Goal: Transaction & Acquisition: Purchase product/service

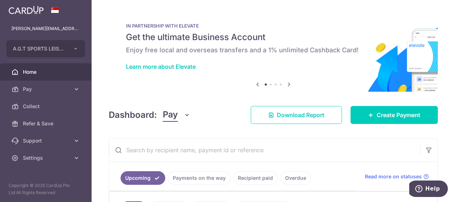
scroll to position [107, 0]
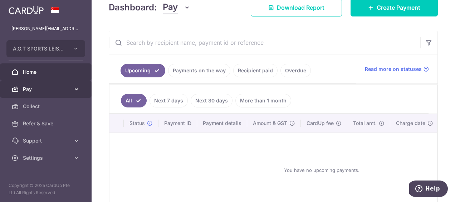
click at [68, 89] on span "Pay" at bounding box center [46, 89] width 47 height 7
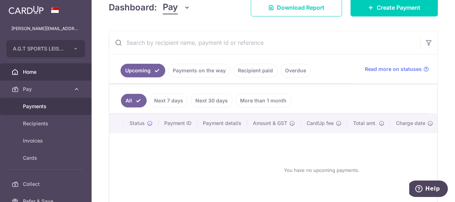
click at [39, 106] on span "Payments" at bounding box center [46, 106] width 47 height 7
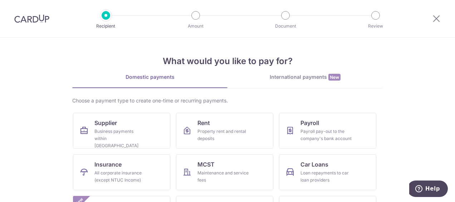
click at [290, 76] on div "International payments New" at bounding box center [305, 77] width 155 height 8
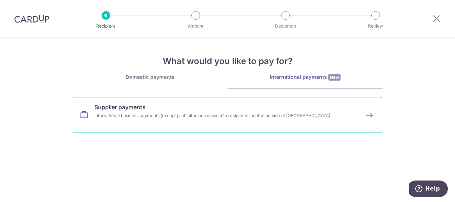
drag, startPoint x: 369, startPoint y: 116, endPoint x: 386, endPoint y: 125, distance: 19.7
click at [369, 116] on link "Supplier payments International business payments (except prohibited businesses…" at bounding box center [227, 115] width 309 height 36
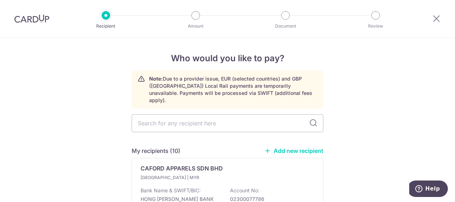
scroll to position [72, 0]
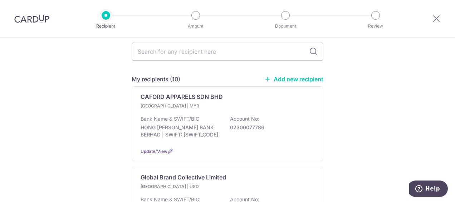
click at [285, 76] on link "Add new recipient" at bounding box center [294, 79] width 59 height 7
select select
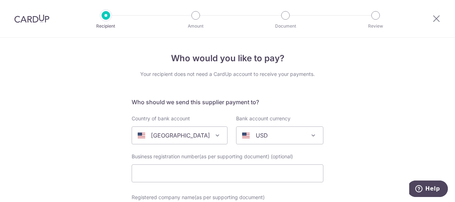
click at [213, 135] on span at bounding box center [217, 135] width 9 height 9
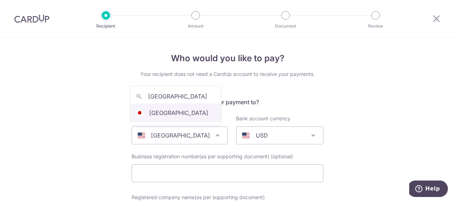
type input "[GEOGRAPHIC_DATA]"
select select "114"
type input "Fellows Inc"
type input "[EMAIL_ADDRESS][DOMAIN_NAME]"
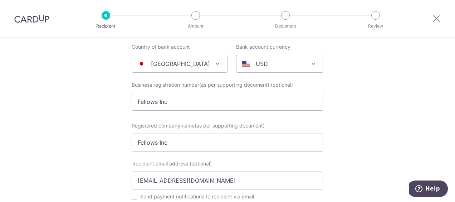
scroll to position [107, 0]
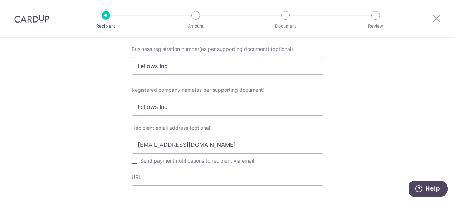
click at [132, 163] on input "Send payment notifications to recipient via email" at bounding box center [135, 161] width 6 height 6
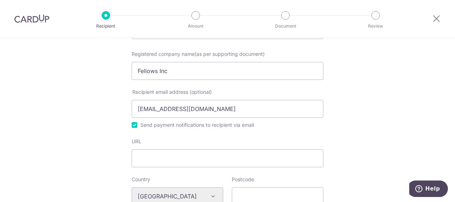
scroll to position [215, 0]
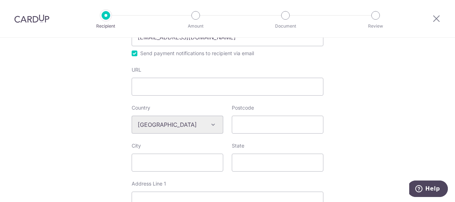
click at [212, 125] on div "Algeria Andorra Angola Anguilla Argentina Armenia Aruba Australia Austria Azerb…" at bounding box center [178, 125] width 92 height 18
click at [211, 123] on div "Algeria Andorra Angola Anguilla Argentina Armenia Aruba Australia Austria Azerb…" at bounding box center [178, 125] width 92 height 18
click at [163, 121] on div "Algeria Andorra Angola Anguilla Argentina Armenia Aruba Australia Austria Azerb…" at bounding box center [178, 125] width 92 height 18
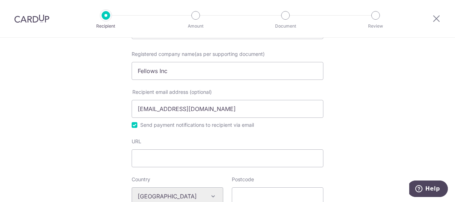
scroll to position [251, 0]
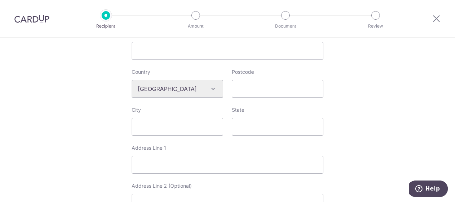
click at [210, 87] on div "Algeria Andorra Angola Anguilla Argentina Armenia Aruba Australia Austria Azerb…" at bounding box center [178, 89] width 92 height 18
click at [156, 86] on div "Algeria Andorra Angola Anguilla Argentina Armenia Aruba Australia Austria Azerb…" at bounding box center [178, 89] width 92 height 18
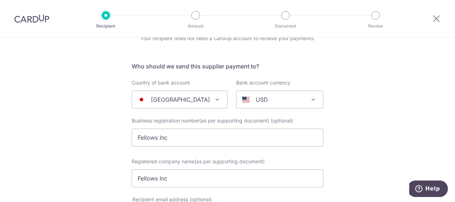
scroll to position [107, 0]
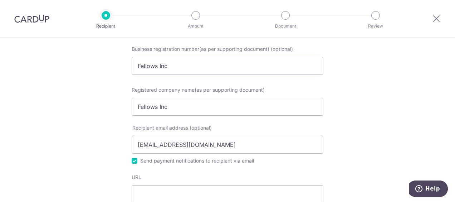
click at [132, 161] on input "Send payment notifications to recipient via email" at bounding box center [135, 161] width 6 height 6
checkbox input "false"
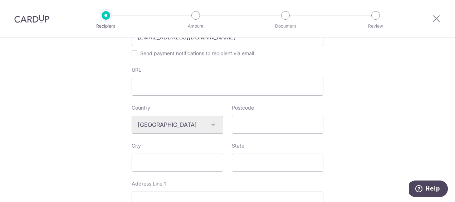
click at [202, 120] on div "Algeria Andorra Angola Anguilla Argentina Armenia Aruba Australia Austria Azerb…" at bounding box center [178, 125] width 92 height 18
click at [215, 126] on div "Algeria Andorra Angola Anguilla Argentina Armenia Aruba Australia Austria Azerb…" at bounding box center [178, 125] width 92 height 18
click at [208, 125] on div "Algeria Andorra Angola Anguilla Argentina Armenia Aruba Australia Austria Azerb…" at bounding box center [178, 125] width 92 height 18
click at [211, 123] on div "Algeria Andorra Angola Anguilla Argentina Armenia Aruba Australia Austria Azerb…" at bounding box center [178, 125] width 92 height 18
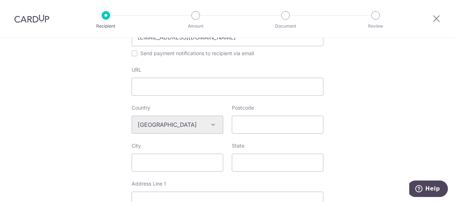
drag, startPoint x: 211, startPoint y: 123, endPoint x: 201, endPoint y: 122, distance: 10.1
click at [201, 123] on div "Algeria Andorra Angola Anguilla Argentina Armenia Aruba Australia Austria Azerb…" at bounding box center [178, 125] width 92 height 18
click at [238, 122] on input "Postcode" at bounding box center [278, 125] width 92 height 18
paste input "150-0022"
type input "150-0022"
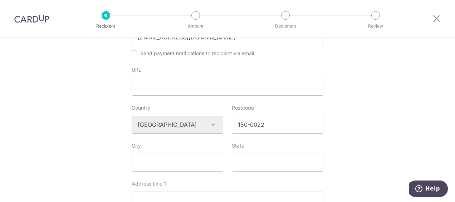
click at [354, 115] on div "Who would you like to pay? Your recipient does not need a CardUp account to rec…" at bounding box center [227, 132] width 455 height 619
click at [212, 123] on div "Algeria Andorra Angola Anguilla Argentina Armenia Aruba Australia Austria Azerb…" at bounding box center [178, 125] width 92 height 18
click at [211, 123] on div "Algeria Andorra Angola Anguilla Argentina Armenia Aruba Australia Austria Azerb…" at bounding box center [178, 125] width 92 height 18
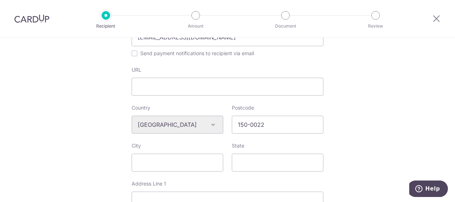
click at [154, 124] on div "Algeria Andorra Angola Anguilla Argentina Armenia Aruba Australia Austria Azerb…" at bounding box center [178, 125] width 92 height 18
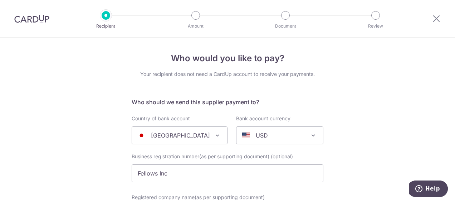
scroll to position [72, 0]
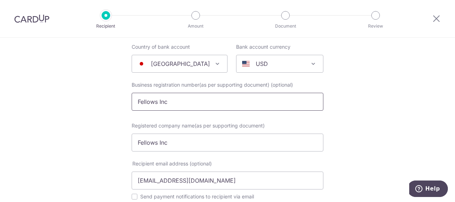
drag, startPoint x: 189, startPoint y: 102, endPoint x: 96, endPoint y: 97, distance: 93.5
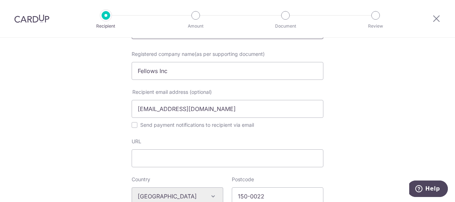
scroll to position [251, 0]
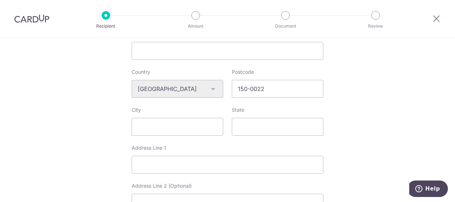
click at [211, 90] on div "Algeria Andorra Angola Anguilla Argentina Armenia Aruba Australia Austria Azerb…" at bounding box center [178, 89] width 92 height 18
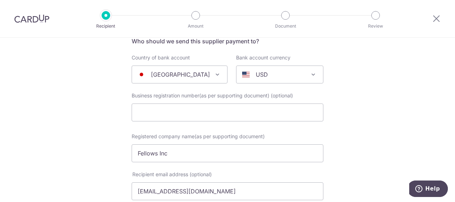
scroll to position [0, 0]
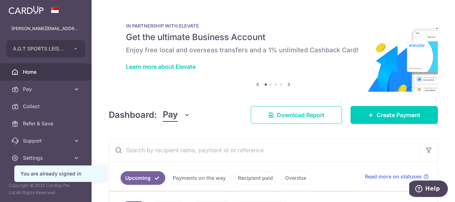
scroll to position [72, 0]
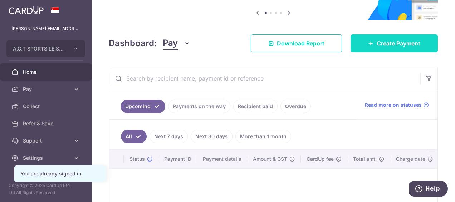
click at [377, 40] on span "Create Payment" at bounding box center [399, 43] width 44 height 9
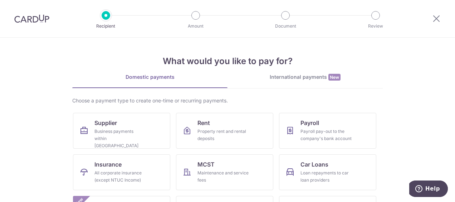
click at [309, 79] on div "International payments New" at bounding box center [305, 77] width 155 height 8
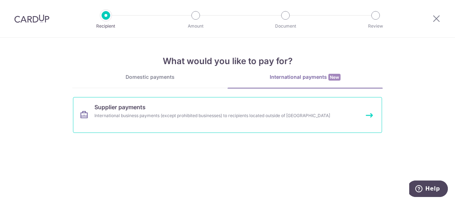
click at [316, 117] on div "International business payments (except prohibited businesses) to recipients lo…" at bounding box center [217, 115] width 247 height 7
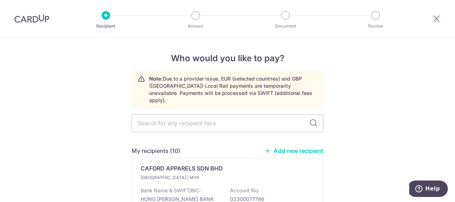
click at [282, 147] on link "Add new recipient" at bounding box center [294, 150] width 59 height 7
select select
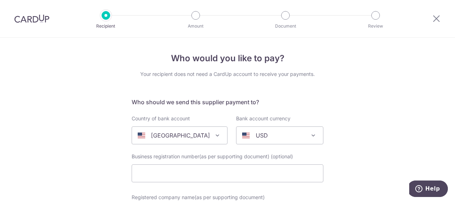
click at [214, 134] on span at bounding box center [217, 135] width 9 height 9
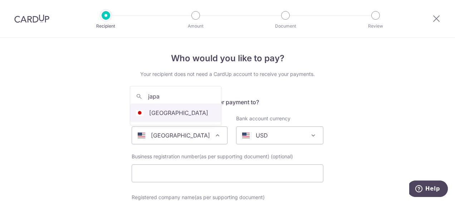
type input "japan"
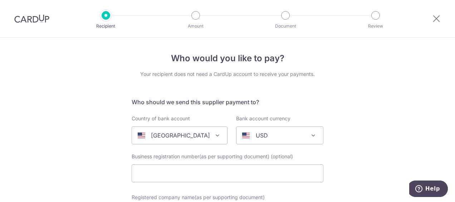
click at [213, 132] on span at bounding box center [217, 135] width 9 height 9
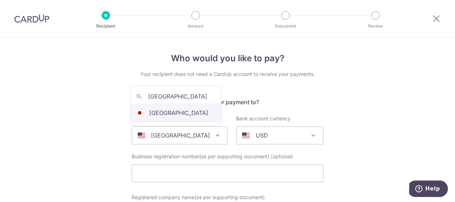
type input "japan"
select select "114"
select select "Japan"
select select
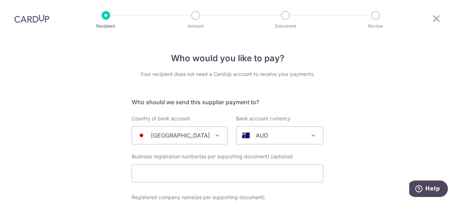
click at [311, 135] on span at bounding box center [313, 135] width 9 height 9
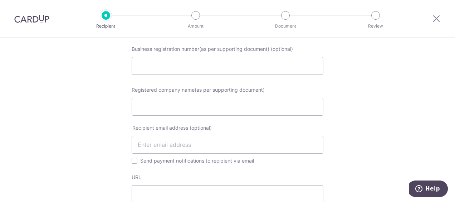
scroll to position [36, 0]
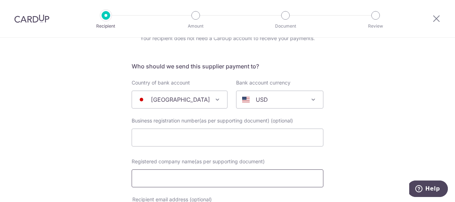
click at [189, 179] on input "Registered company name(as per supporting document)" at bounding box center [228, 178] width 192 height 18
type input "Fellows Inc"
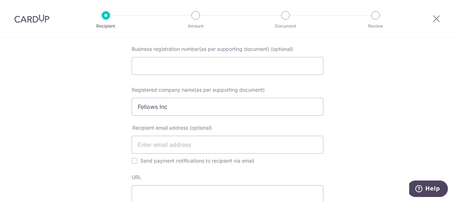
scroll to position [215, 0]
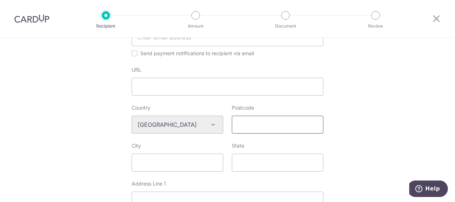
click at [247, 126] on input "Postcode" at bounding box center [278, 125] width 92 height 18
paste input "150-0022"
type input "150-0022"
click at [369, 115] on div "Who would you like to pay? Your recipient does not need a CardUp account to rec…" at bounding box center [227, 132] width 455 height 619
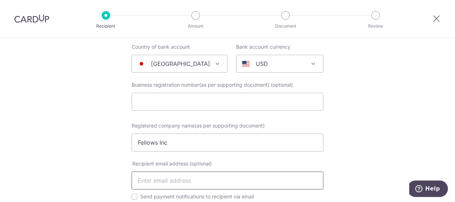
scroll to position [143, 0]
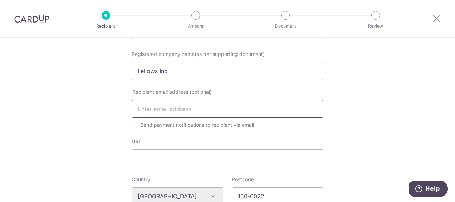
click at [157, 111] on input "text" at bounding box center [228, 109] width 192 height 18
paste input "Akane Takahashi <akane@fellows-inc.com>"
drag, startPoint x: 187, startPoint y: 110, endPoint x: 127, endPoint y: 110, distance: 59.4
click at [127, 110] on div "Recipient email address (optional) Akane Takahashi <akane@fellows-inc.com> Send…" at bounding box center [227, 108] width 200 height 41
click at [218, 110] on input "akane@fellows-inc.com>" at bounding box center [228, 109] width 192 height 18
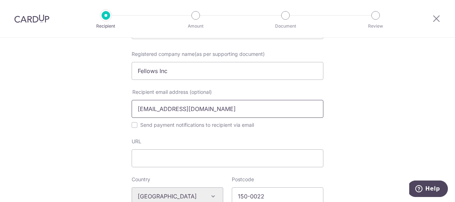
type input "akane@fellows-inc.com"
click at [361, 121] on div "Who would you like to pay? Your recipient does not need a CardUp account to rec…" at bounding box center [227, 203] width 455 height 619
click at [135, 127] on input "Send payment notifications to recipient via email" at bounding box center [135, 125] width 6 height 6
checkbox input "true"
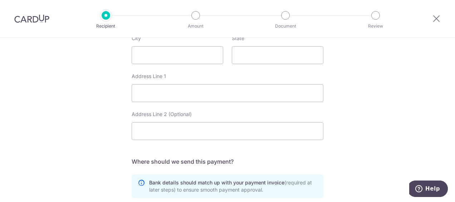
scroll to position [286, 0]
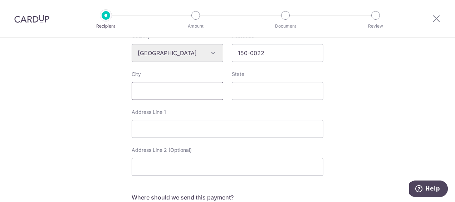
click at [142, 93] on input "City" at bounding box center [178, 91] width 92 height 18
type input "Tokyo"
click at [242, 93] on input "State" at bounding box center [278, 91] width 92 height 18
type input "Shibuya"
click at [141, 132] on input "Address Line 1" at bounding box center [228, 129] width 192 height 18
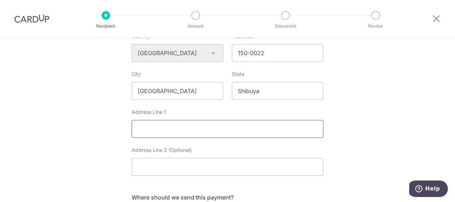
type input "#501 Grand Maison Daikanyama 3-7-10"
type input "Ebisu-minami Shibuya"
type input "Fellows Inc"
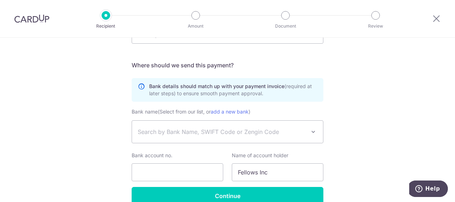
scroll to position [454, 0]
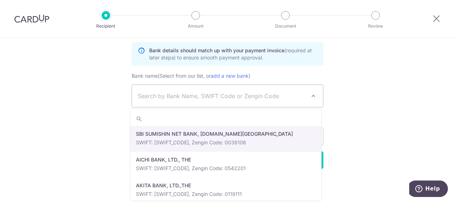
click at [173, 94] on span "Search by Bank Name, SWIFT Code or Zengin Code" at bounding box center [222, 96] width 168 height 9
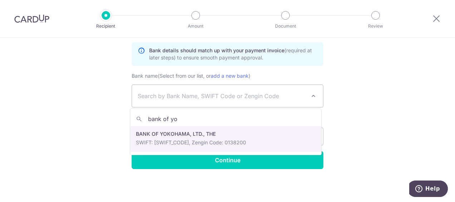
type input "bank of yo"
select select "9289"
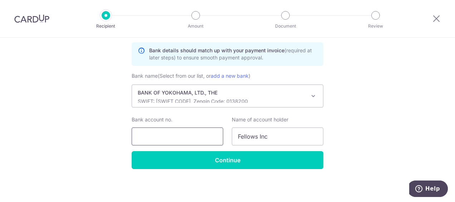
click at [166, 136] on input "Bank account no." at bounding box center [178, 136] width 92 height 18
paste input "9271002452"
type input "9271002452"
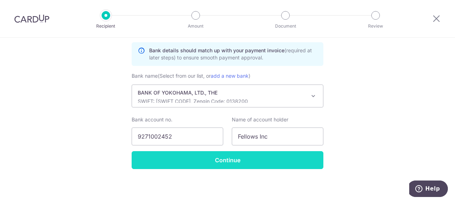
click at [224, 157] on input "Continue" at bounding box center [228, 160] width 192 height 18
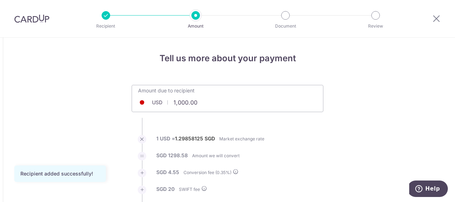
drag, startPoint x: 199, startPoint y: 105, endPoint x: 160, endPoint y: 101, distance: 39.6
click at [160, 101] on div "USD 1,000.00 1000" at bounding box center [187, 102] width 111 height 16
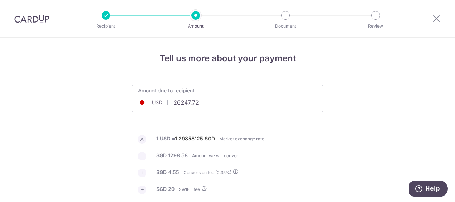
scroll to position [107, 0]
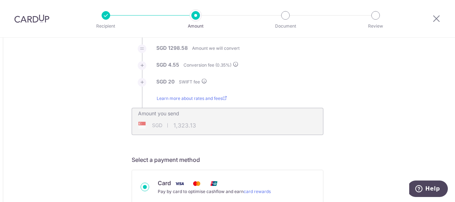
type input "26,247.72"
type input "34,224.81"
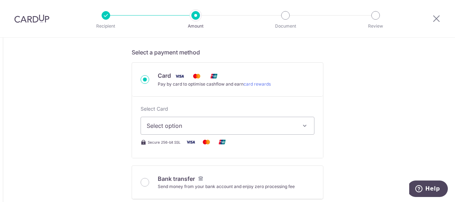
scroll to position [251, 0]
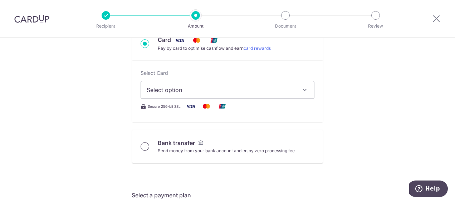
click at [144, 145] on input "Bank transfer Send money from your bank account and enjoy zero processing fee" at bounding box center [145, 146] width 9 height 9
radio input "true"
type input "26,247.72"
type input "34,171.56"
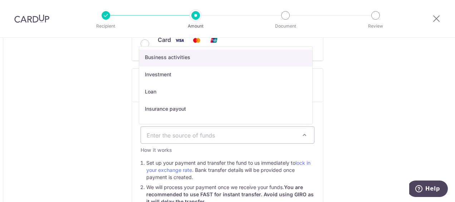
click at [304, 132] on span at bounding box center [304, 135] width 9 height 9
select select "1"
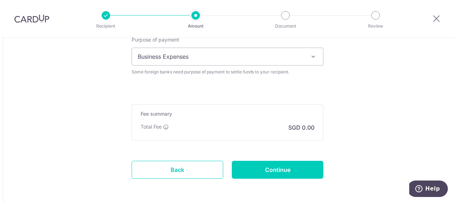
scroll to position [644, 0]
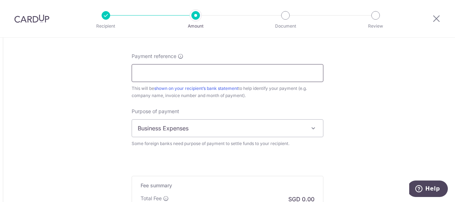
click at [145, 72] on input "Payment reference" at bounding box center [228, 73] width 192 height 18
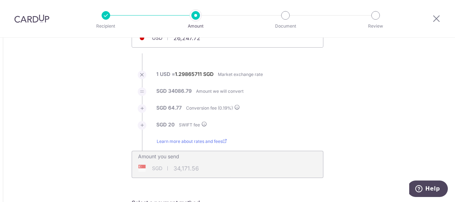
scroll to position [136, 0]
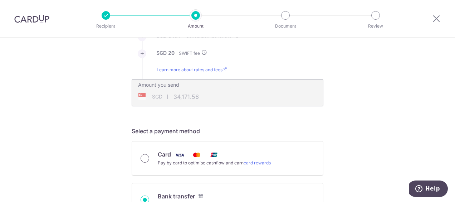
type input "26SS10072602-01"
click at [144, 155] on input "Card Pay by card to optimise cashflow and earn card rewards" at bounding box center [145, 158] width 9 height 9
radio input "true"
type input "26,247.72"
type input "34,224.42"
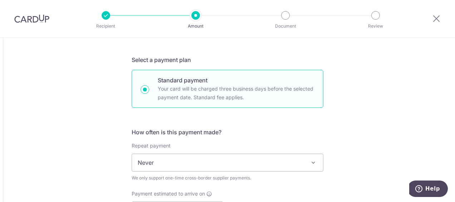
scroll to position [278, 0]
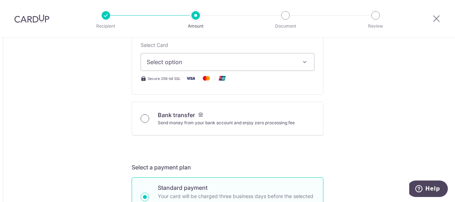
click at [145, 118] on input "Bank transfer Send money from your bank account and enjoy zero processing fee" at bounding box center [145, 118] width 9 height 9
radio input "true"
type input "26,247.72"
type input "34,169.67"
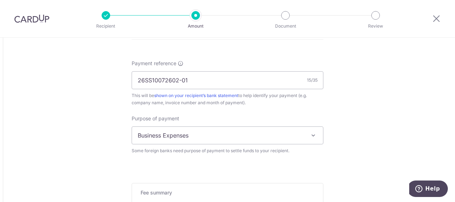
scroll to position [745, 0]
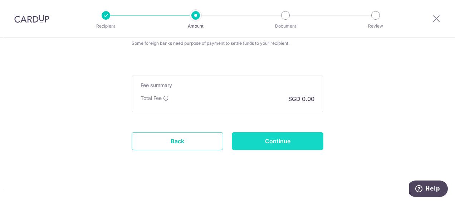
click at [291, 141] on input "Continue" at bounding box center [278, 141] width 92 height 18
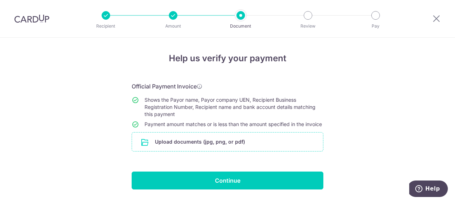
click at [148, 150] on input "file" at bounding box center [227, 141] width 191 height 19
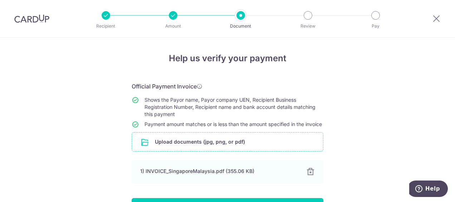
scroll to position [54, 0]
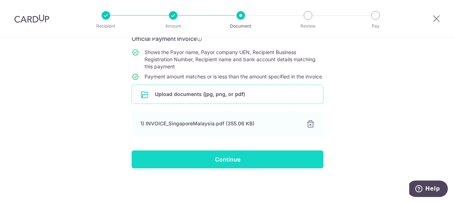
click at [228, 159] on input "Continue" at bounding box center [228, 159] width 192 height 18
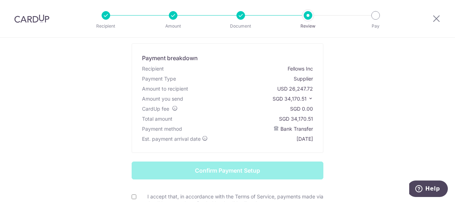
scroll to position [107, 0]
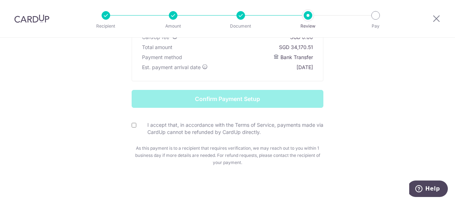
drag, startPoint x: 132, startPoint y: 124, endPoint x: 168, endPoint y: 129, distance: 36.9
click at [132, 124] on input "I accept that, in accordance with the Terms of Service, payments made via CardU…" at bounding box center [134, 125] width 5 height 5
checkbox input "true"
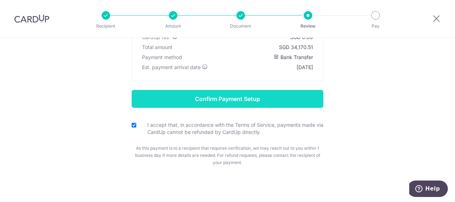
click at [221, 96] on input "Confirm Payment Setup" at bounding box center [228, 99] width 192 height 18
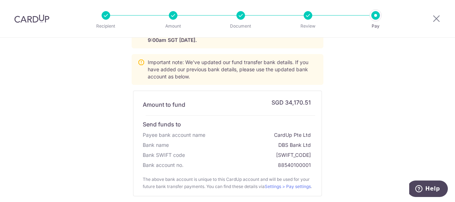
scroll to position [72, 0]
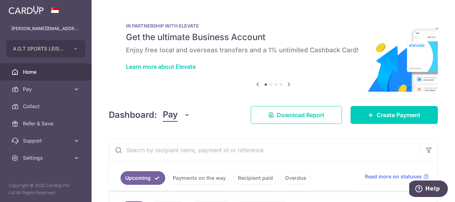
scroll to position [107, 0]
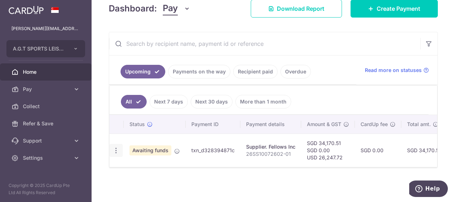
click at [116, 148] on icon "button" at bounding box center [116, 151] width 8 height 8
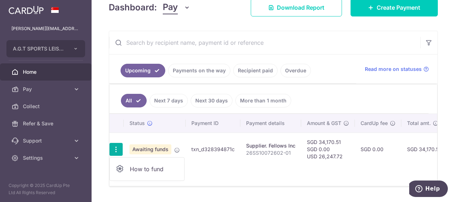
click at [141, 165] on span "How to fund" at bounding box center [154, 169] width 49 height 9
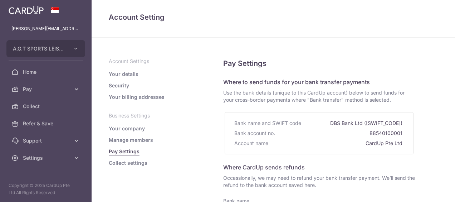
select select "9"
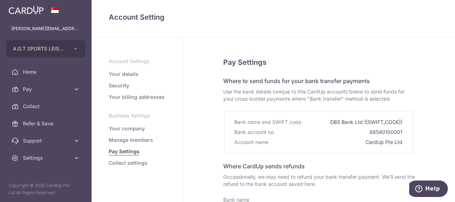
scroll to position [1, 0]
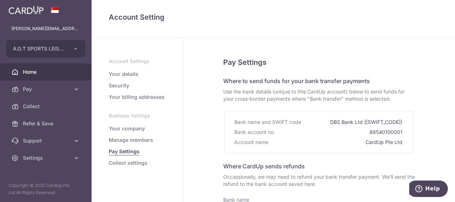
drag, startPoint x: 36, startPoint y: 70, endPoint x: 40, endPoint y: 70, distance: 3.9
click at [36, 70] on span "Home" at bounding box center [46, 71] width 47 height 7
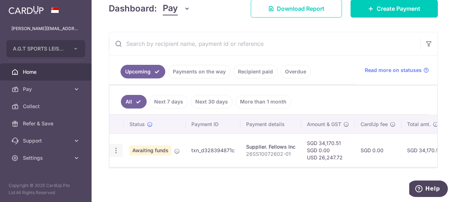
click at [120, 147] on div "How to fund" at bounding box center [116, 150] width 13 height 13
click at [116, 147] on icon "button" at bounding box center [116, 151] width 8 height 8
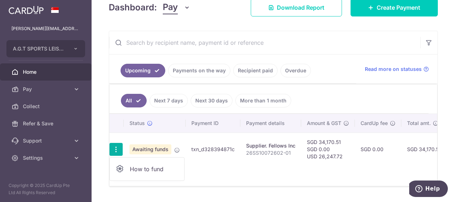
click at [151, 149] on span "Awaiting funds" at bounding box center [151, 149] width 42 height 10
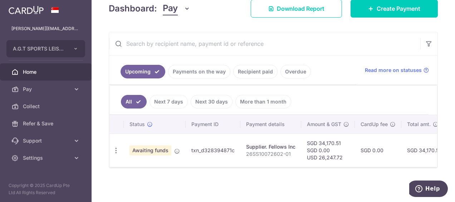
click at [216, 147] on td "txn_d328394871c" at bounding box center [213, 150] width 55 height 33
click at [153, 147] on span "Awaiting funds" at bounding box center [151, 150] width 42 height 10
click at [226, 149] on td "txn_d328394871c" at bounding box center [213, 150] width 55 height 33
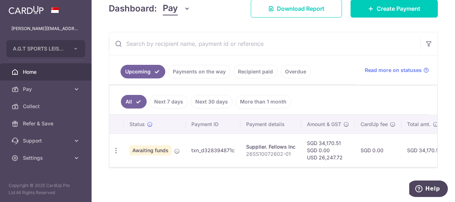
click at [295, 150] on td "Supplier. Fellows Inc 26SS10072602-01" at bounding box center [271, 150] width 61 height 33
click at [314, 150] on td "SGD 34,170.51 SGD 0.00 USD 26,247.72" at bounding box center [328, 150] width 54 height 33
drag, startPoint x: 314, startPoint y: 150, endPoint x: 322, endPoint y: 150, distance: 8.2
click at [322, 150] on td "SGD 34,170.51 SGD 0.00 USD 26,247.72" at bounding box center [328, 150] width 54 height 33
click at [418, 150] on td "SGD 34,170.51" at bounding box center [424, 150] width 45 height 33
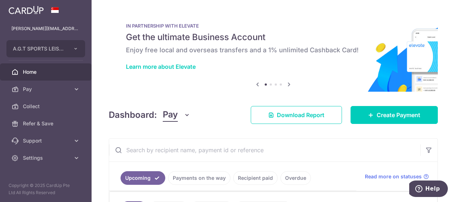
scroll to position [107, 0]
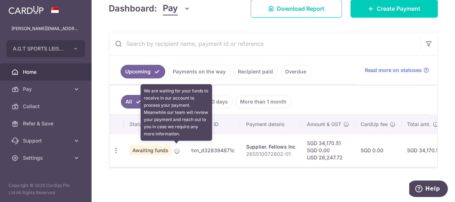
click at [176, 149] on icon at bounding box center [177, 151] width 6 height 6
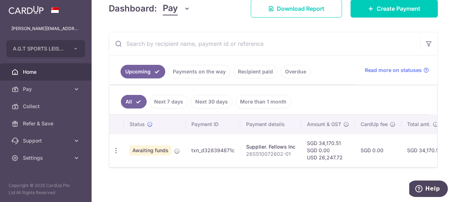
click at [160, 149] on span "Awaiting funds" at bounding box center [151, 150] width 42 height 10
click at [116, 147] on icon "button" at bounding box center [116, 151] width 8 height 8
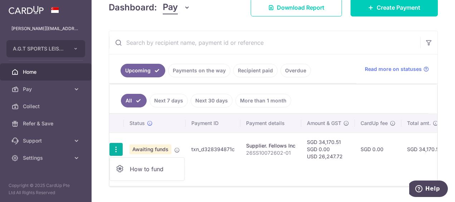
click at [155, 167] on span "How to fund" at bounding box center [154, 169] width 49 height 9
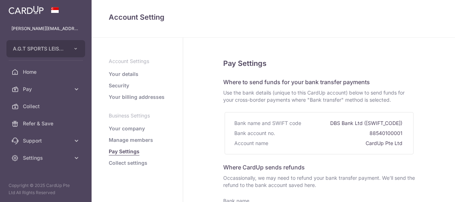
select select "9"
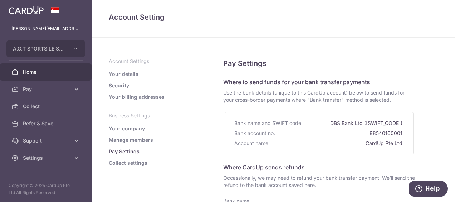
click at [35, 74] on span "Home" at bounding box center [46, 71] width 47 height 7
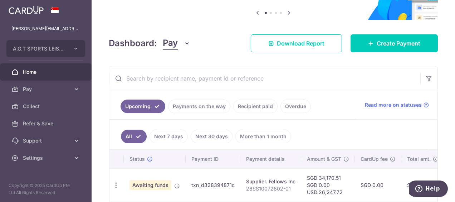
scroll to position [107, 0]
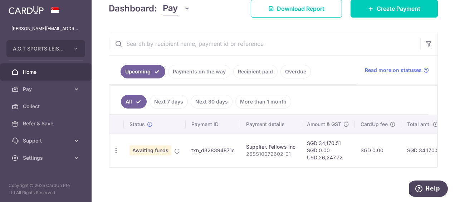
click at [203, 68] on link "Payments on the way" at bounding box center [199, 72] width 62 height 14
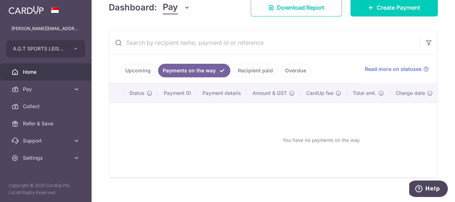
click at [141, 69] on link "Upcoming" at bounding box center [138, 71] width 35 height 14
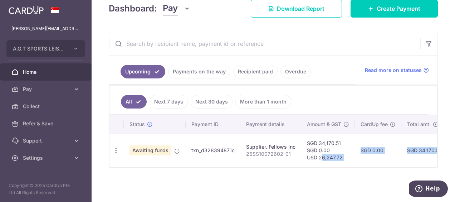
drag, startPoint x: 302, startPoint y: 163, endPoint x: 370, endPoint y: 169, distance: 68.2
click at [370, 169] on div "× Pause Schedule Pause all future payments in this series Pause just this one p…" at bounding box center [274, 101] width 364 height 202
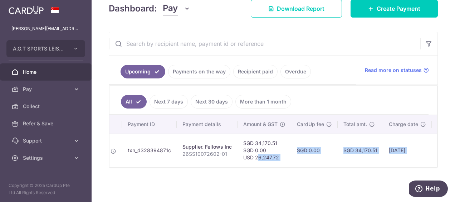
scroll to position [0, 61]
click at [341, 186] on div "× Pause Schedule Pause all future payments in this series Pause just this one p…" at bounding box center [274, 101] width 364 height 202
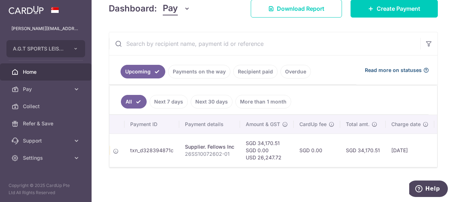
click at [392, 67] on span "Read more on statuses" at bounding box center [393, 70] width 57 height 7
drag, startPoint x: 146, startPoint y: 148, endPoint x: 153, endPoint y: 148, distance: 7.2
click at [146, 148] on td "txn_d328394871c" at bounding box center [152, 150] width 55 height 33
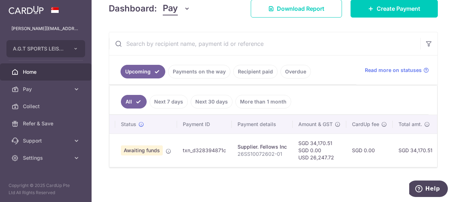
scroll to position [0, 9]
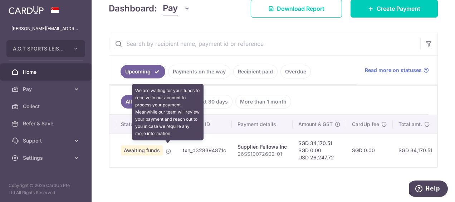
click at [167, 148] on icon at bounding box center [169, 151] width 6 height 6
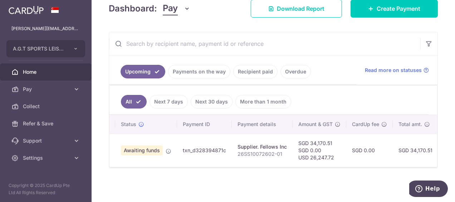
click at [146, 148] on span "Awaiting funds" at bounding box center [142, 150] width 42 height 10
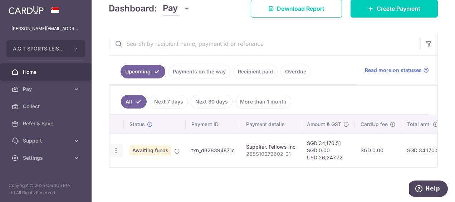
click at [117, 147] on icon "button" at bounding box center [116, 151] width 8 height 8
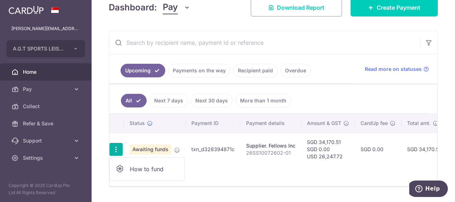
click at [154, 165] on span "How to fund" at bounding box center [154, 169] width 49 height 9
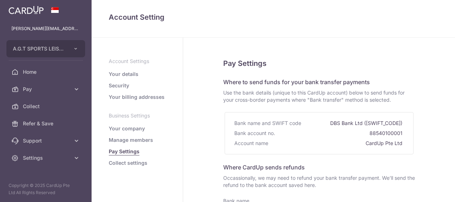
select select "9"
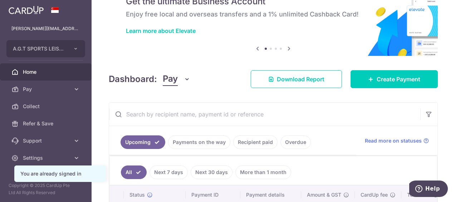
scroll to position [72, 0]
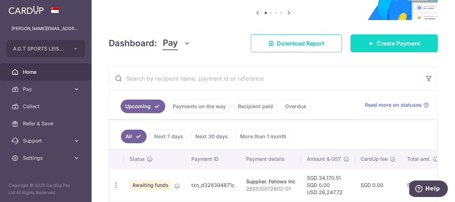
click at [369, 48] on link "Create Payment" at bounding box center [394, 43] width 87 height 18
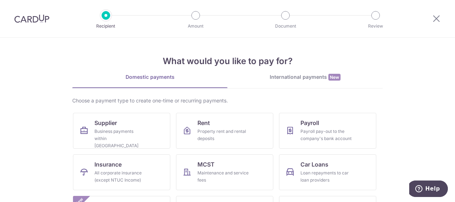
click at [301, 74] on div "International payments New" at bounding box center [305, 77] width 155 height 8
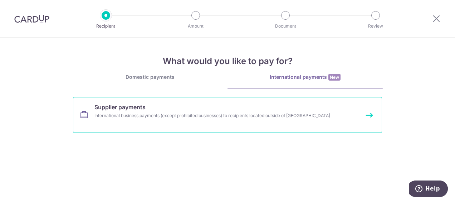
click at [370, 116] on link "Supplier payments International business payments (except prohibited businesses…" at bounding box center [227, 115] width 309 height 36
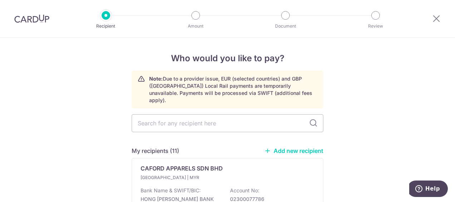
click at [297, 147] on link "Add new recipient" at bounding box center [294, 150] width 59 height 7
select select
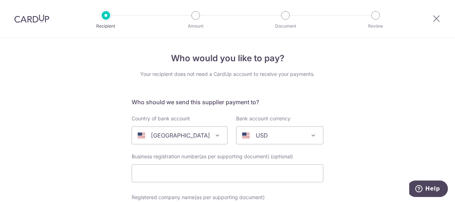
click at [213, 135] on span at bounding box center [217, 135] width 9 height 9
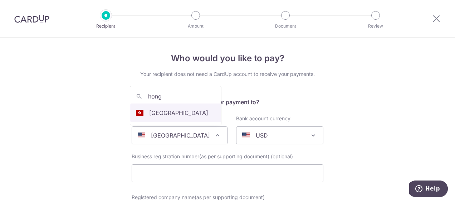
type input "hong"
select select "95"
select select "[GEOGRAPHIC_DATA]"
select select
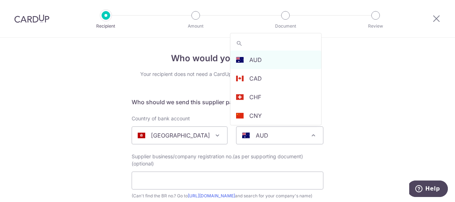
click at [311, 136] on span at bounding box center [313, 135] width 9 height 9
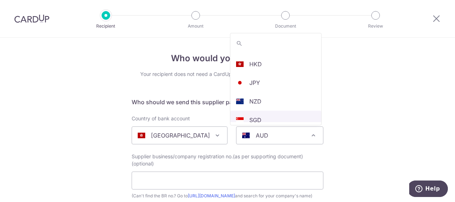
scroll to position [133, 0]
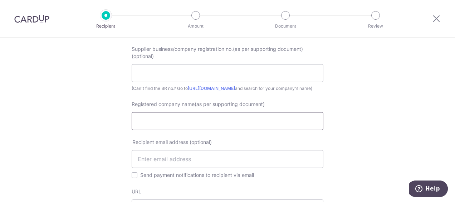
scroll to position [143, 0]
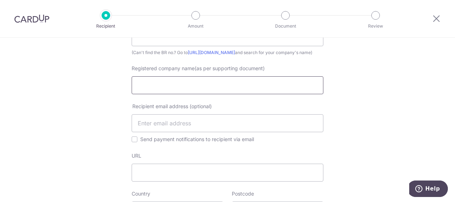
click at [151, 87] on input "Registered company name(as per supporting document)" at bounding box center [228, 85] width 192 height 18
paste input "Primer International Management Ltd."
type input "Primer International Management Ltd"
click at [147, 130] on input "text" at bounding box center [228, 123] width 192 height 18
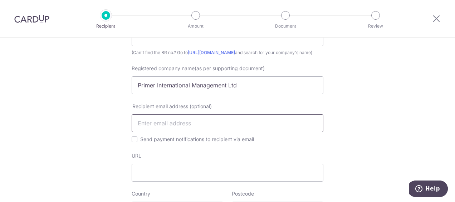
paste input "Zenessa Amper <[EMAIL_ADDRESS][DOMAIN_NAME]>"
drag, startPoint x: 184, startPoint y: 130, endPoint x: 115, endPoint y: 130, distance: 68.7
click at [236, 129] on input "[EMAIL_ADDRESS][DOMAIN_NAME]>" at bounding box center [228, 123] width 192 height 18
type input "[EMAIL_ADDRESS][DOMAIN_NAME]"
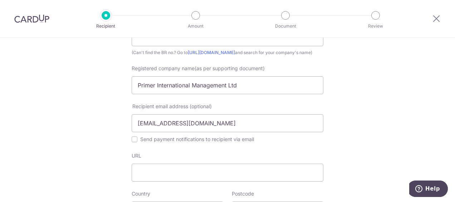
click at [135, 142] on input "Send payment notifications to recipient via email" at bounding box center [135, 139] width 6 height 6
checkbox input "true"
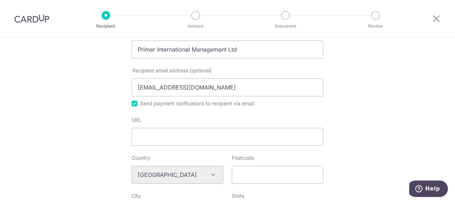
scroll to position [215, 0]
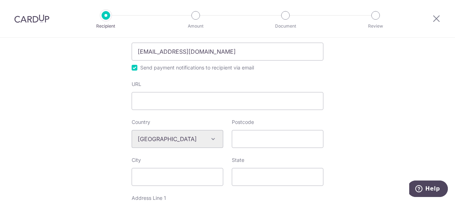
click at [212, 145] on div "[GEOGRAPHIC_DATA] [GEOGRAPHIC_DATA] [GEOGRAPHIC_DATA] [GEOGRAPHIC_DATA] [GEOGRA…" at bounding box center [178, 139] width 92 height 18
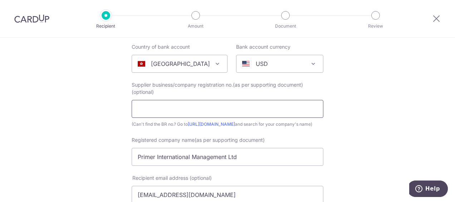
scroll to position [0, 0]
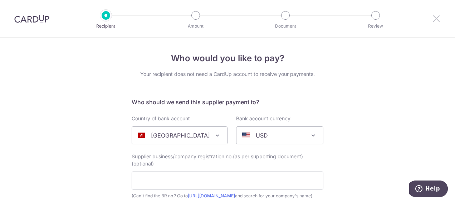
click at [438, 17] on icon at bounding box center [436, 18] width 9 height 9
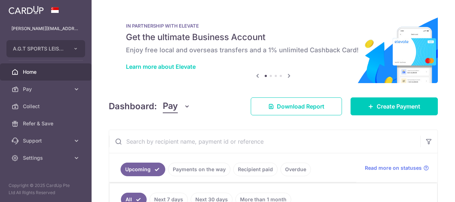
scroll to position [36, 0]
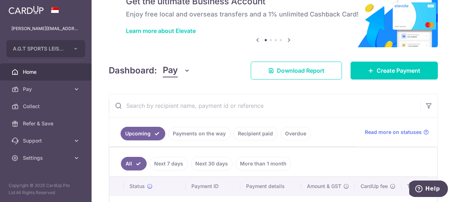
click at [33, 71] on span "Home" at bounding box center [46, 71] width 47 height 7
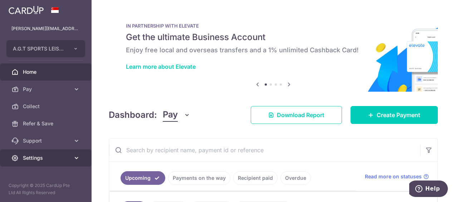
click at [69, 156] on span "Settings" at bounding box center [46, 157] width 47 height 7
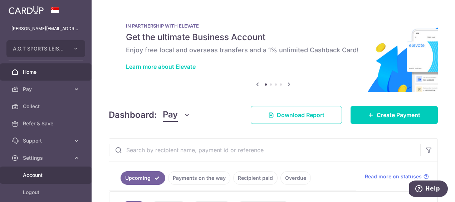
scroll to position [36, 0]
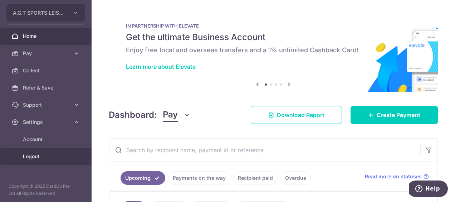
click at [35, 160] on span "Logout" at bounding box center [46, 156] width 47 height 7
